Goal: Transaction & Acquisition: Purchase product/service

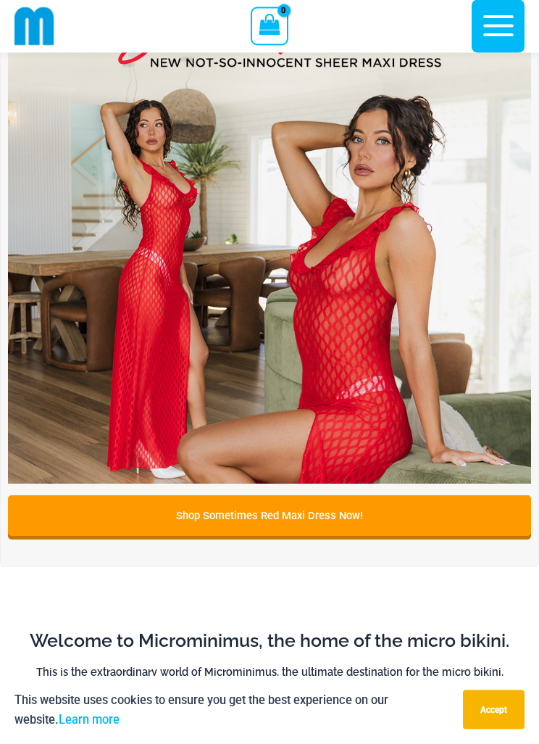
scroll to position [194, 0]
click at [357, 320] on img at bounding box center [269, 221] width 523 height 523
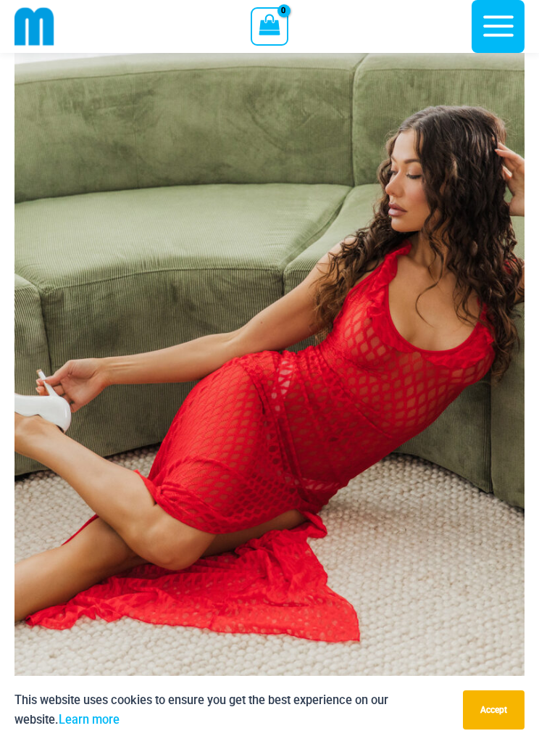
scroll to position [155, 0]
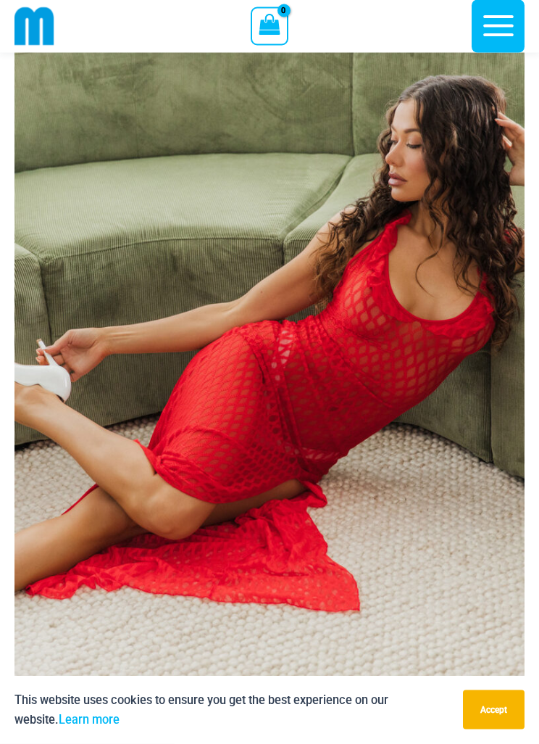
click at [434, 339] on img at bounding box center [269, 336] width 510 height 766
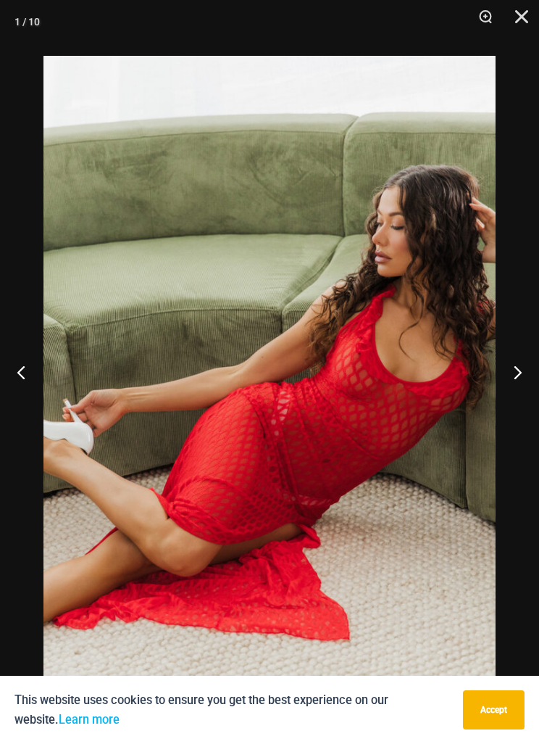
click at [515, 402] on button "Next" at bounding box center [512, 372] width 54 height 72
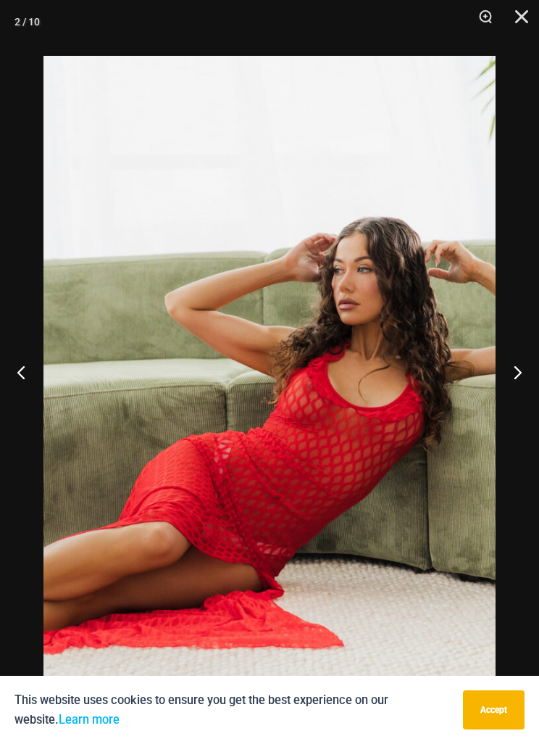
click at [515, 395] on button "Next" at bounding box center [512, 372] width 54 height 72
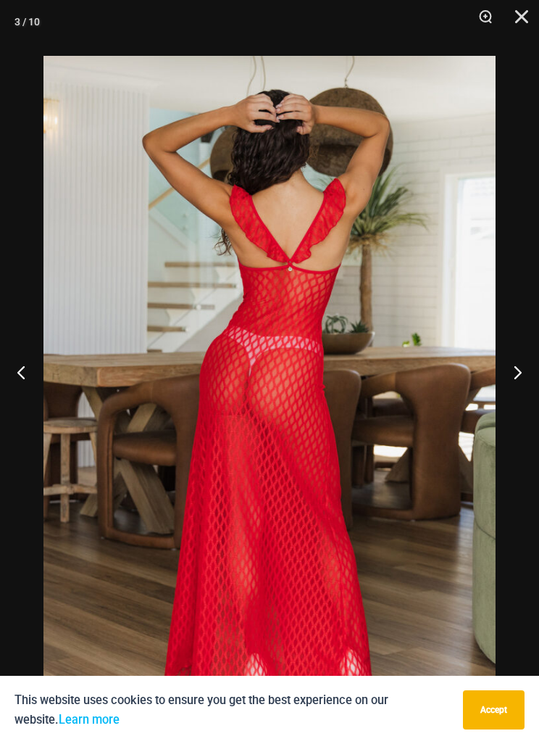
click at [518, 390] on button "Next" at bounding box center [512, 372] width 54 height 72
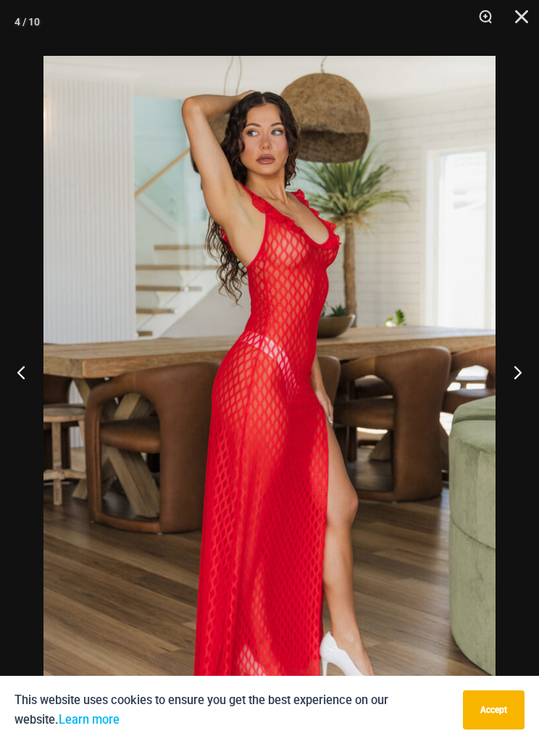
click at [521, 386] on button "Next" at bounding box center [512, 372] width 54 height 72
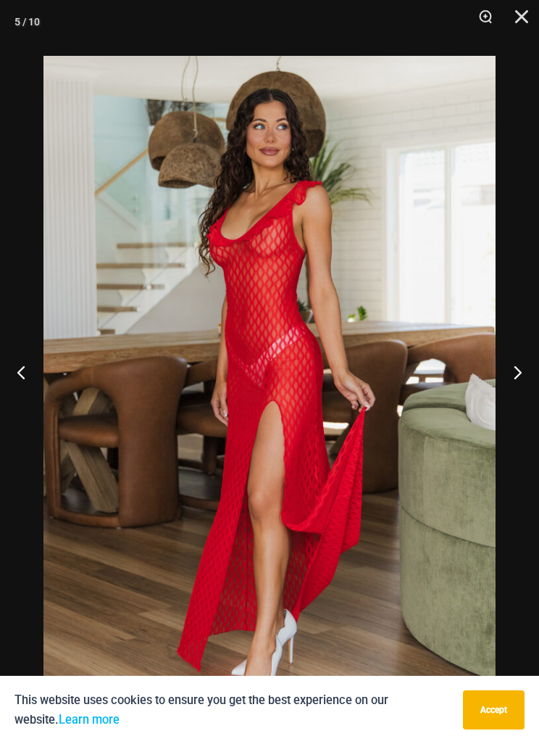
click at [525, 390] on button "Next" at bounding box center [512, 372] width 54 height 72
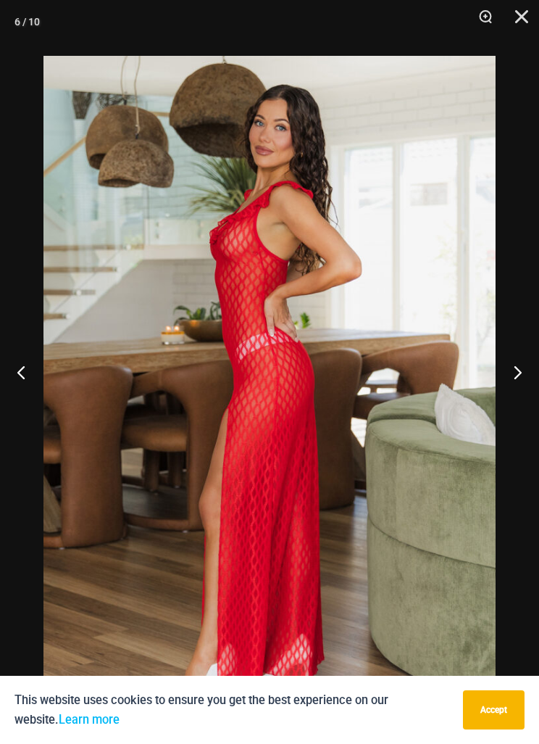
click at [521, 397] on button "Next" at bounding box center [512, 372] width 54 height 72
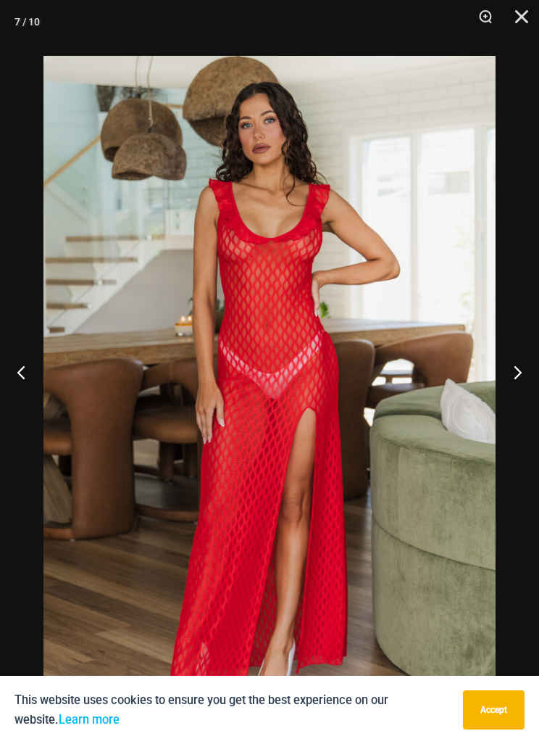
click at [525, 395] on button "Next" at bounding box center [512, 372] width 54 height 72
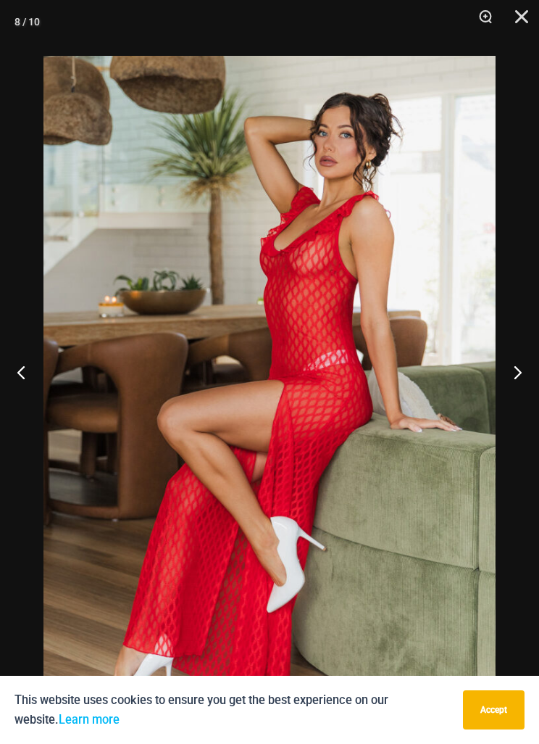
click at [521, 392] on button "Next" at bounding box center [512, 372] width 54 height 72
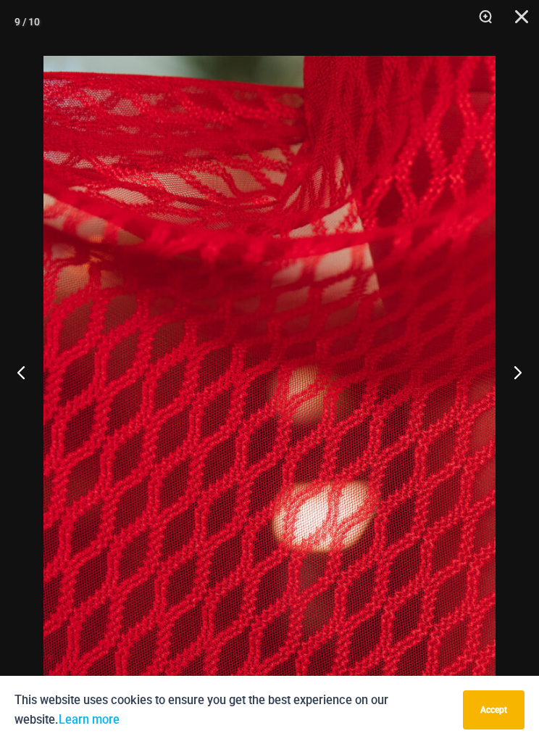
click at [514, 392] on button "Next" at bounding box center [512, 372] width 54 height 72
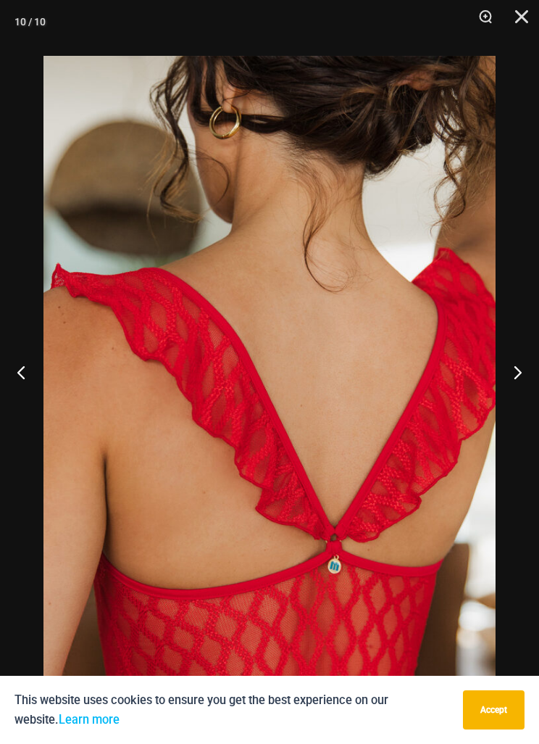
click at [516, 389] on button "Next" at bounding box center [512, 372] width 54 height 72
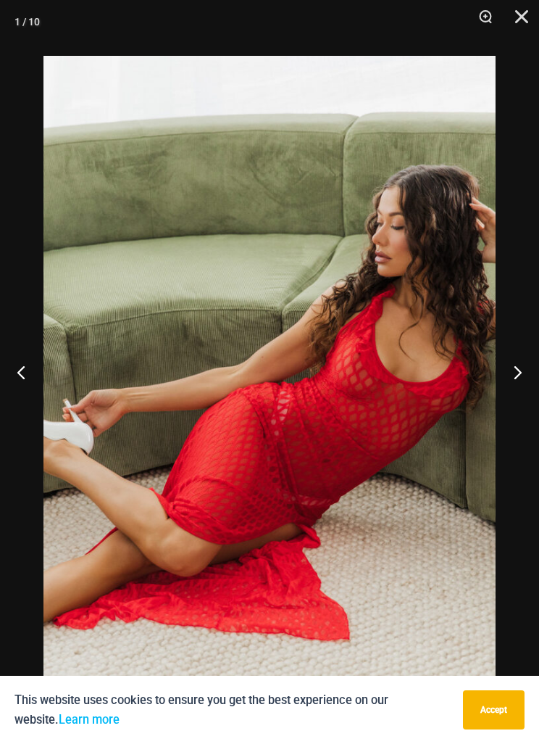
click at [528, 22] on button "Close" at bounding box center [517, 21] width 36 height 43
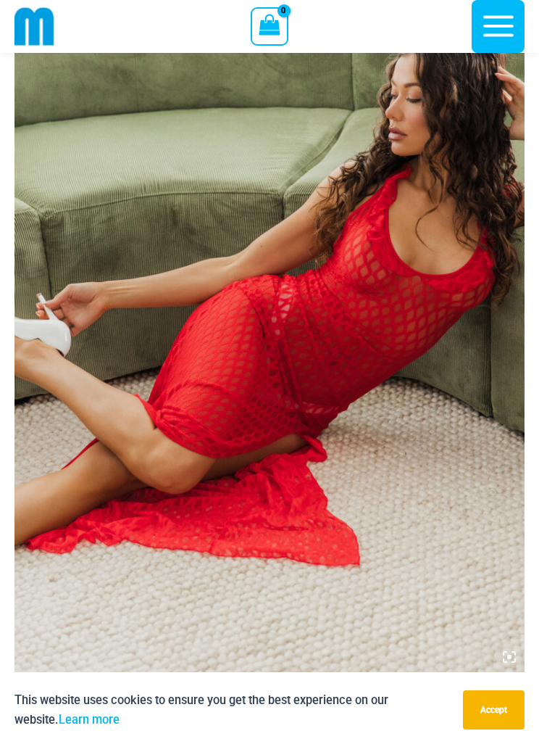
scroll to position [202, 0]
